Goal: Task Accomplishment & Management: Manage account settings

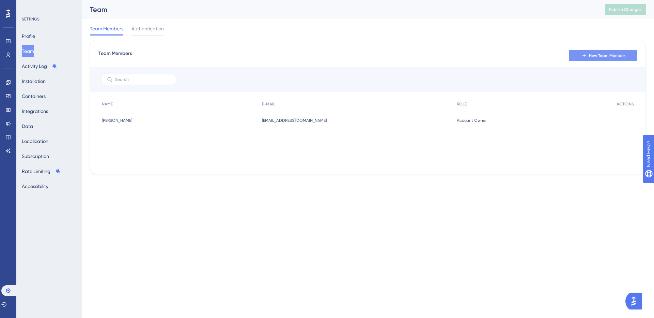
click at [592, 57] on span "New Team Member" at bounding box center [607, 55] width 36 height 5
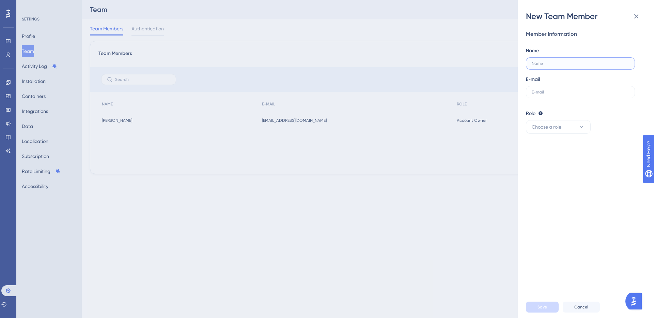
click at [578, 63] on input "text" at bounding box center [580, 63] width 97 height 5
paste input "[PERSON_NAME][EMAIL_ADDRESS][DOMAIN_NAME]"
type input "[PERSON_NAME][EMAIL_ADDRESS][DOMAIN_NAME]"
click at [577, 95] on label at bounding box center [580, 92] width 109 height 12
click at [577, 94] on input "text" at bounding box center [580, 92] width 97 height 5
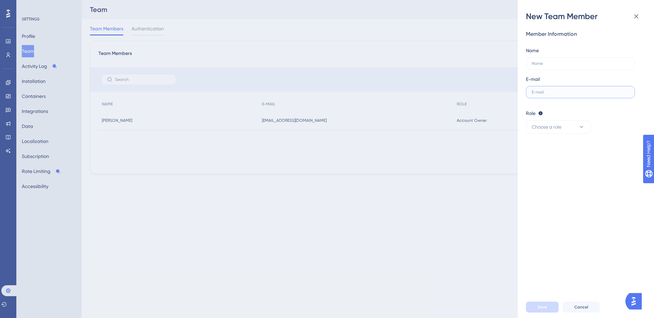
paste input "[PERSON_NAME][EMAIL_ADDRESS][DOMAIN_NAME]"
type input "[PERSON_NAME][EMAIL_ADDRESS][DOMAIN_NAME]"
click at [573, 62] on input "text" at bounding box center [580, 63] width 97 height 5
type input "[PERSON_NAME]"
click at [552, 131] on button "Choose a role" at bounding box center [558, 127] width 65 height 14
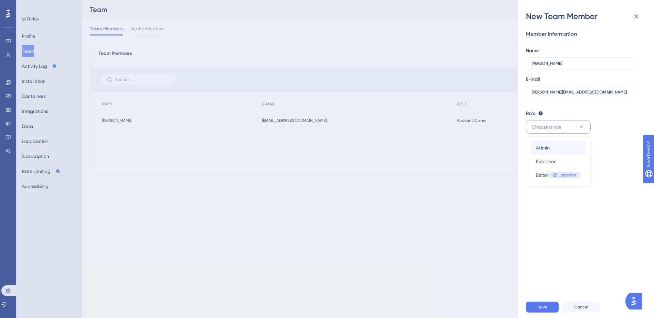
click at [543, 149] on span "Admin" at bounding box center [543, 147] width 14 height 8
click at [546, 307] on span "Save" at bounding box center [543, 306] width 10 height 5
click at [637, 19] on icon at bounding box center [636, 16] width 8 height 8
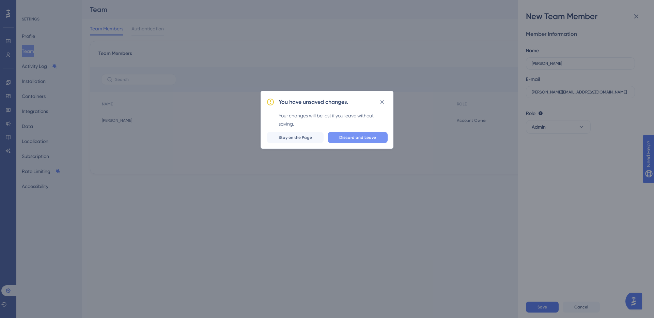
click at [348, 139] on span "Discard and Leave" at bounding box center [357, 137] width 37 height 5
